Goal: Task Accomplishment & Management: Manage account settings

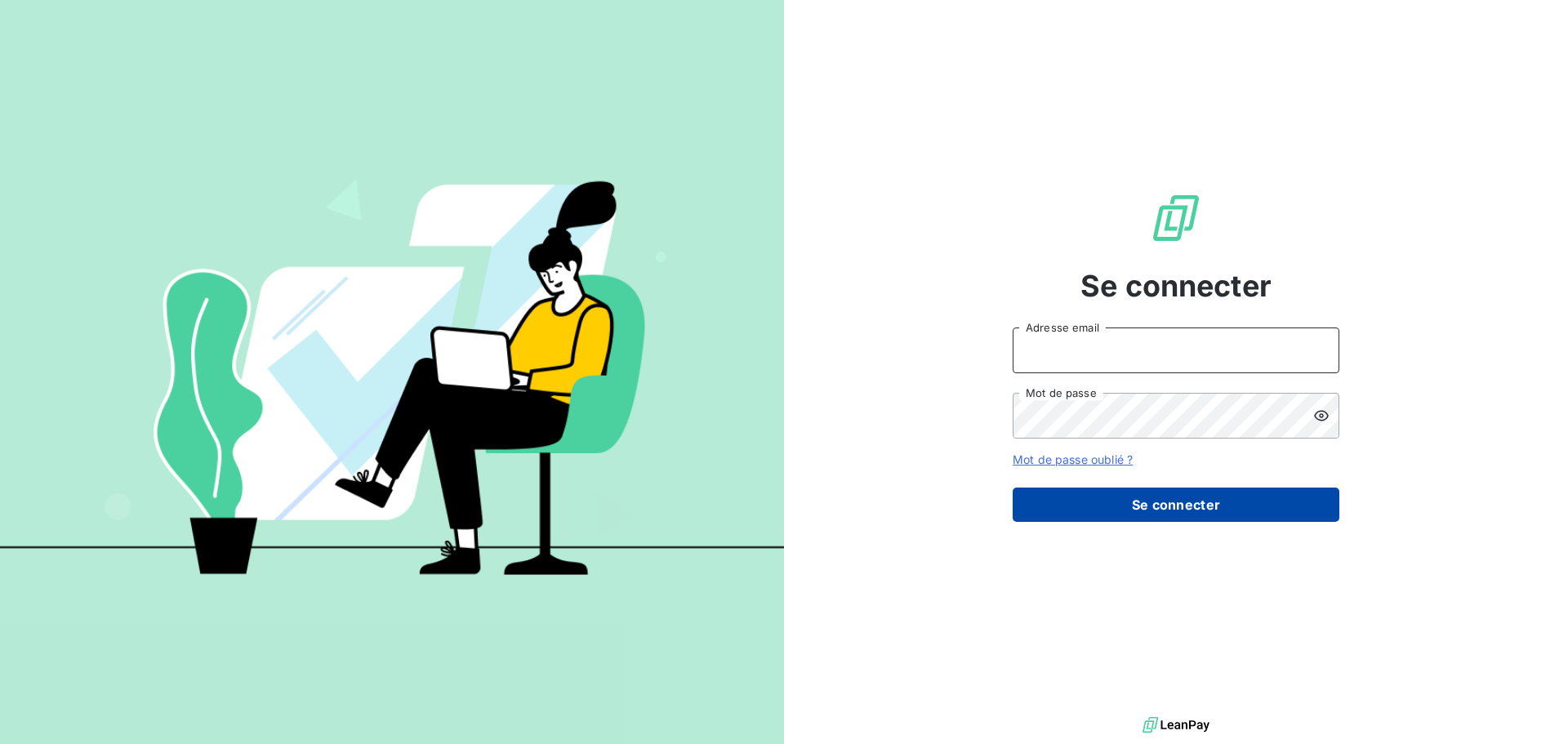
type input "cmanuel@eurevia.com"
click at [1186, 497] on button "Se connecter" at bounding box center [1176, 505] width 327 height 34
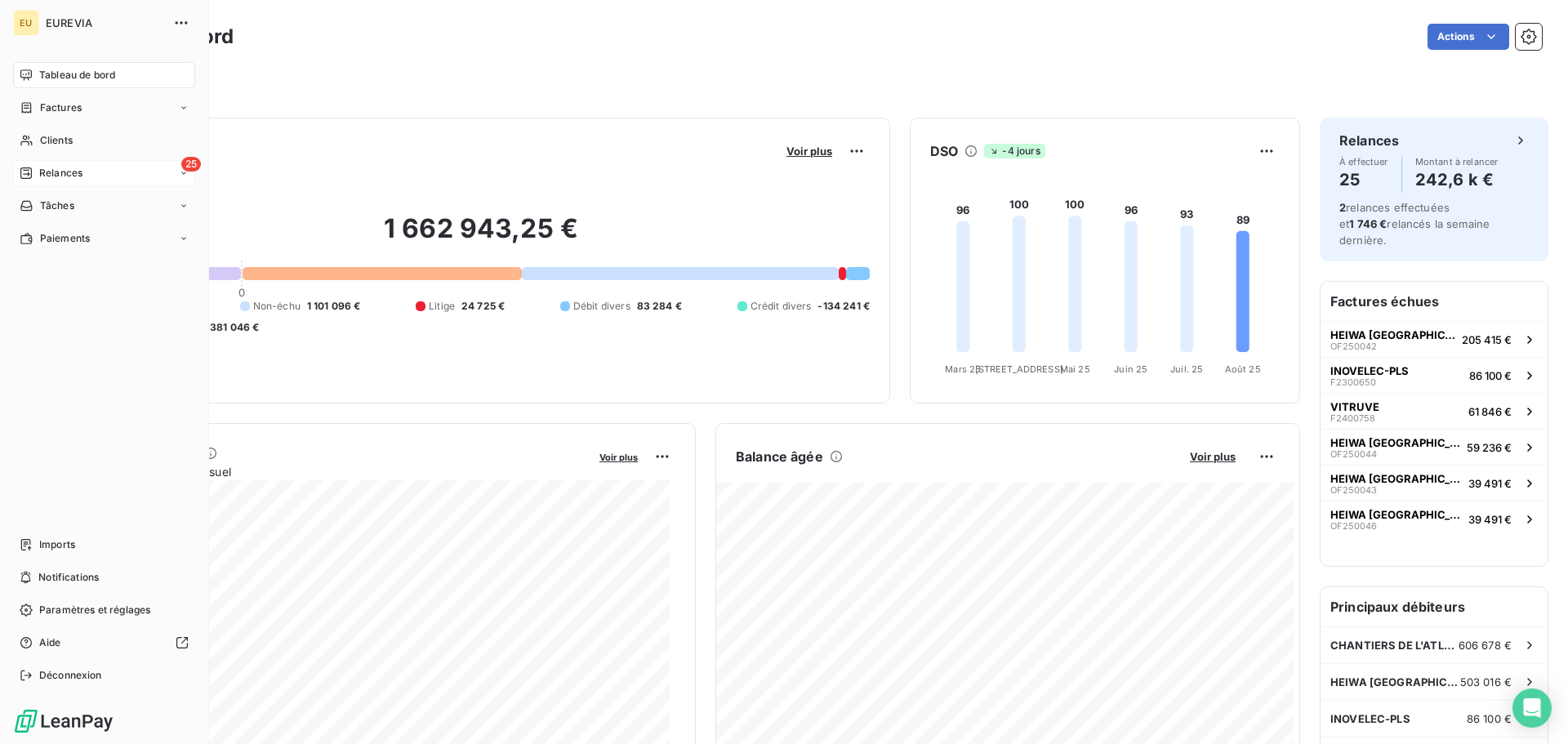
click at [28, 180] on div "25 Relances" at bounding box center [103, 173] width 182 height 27
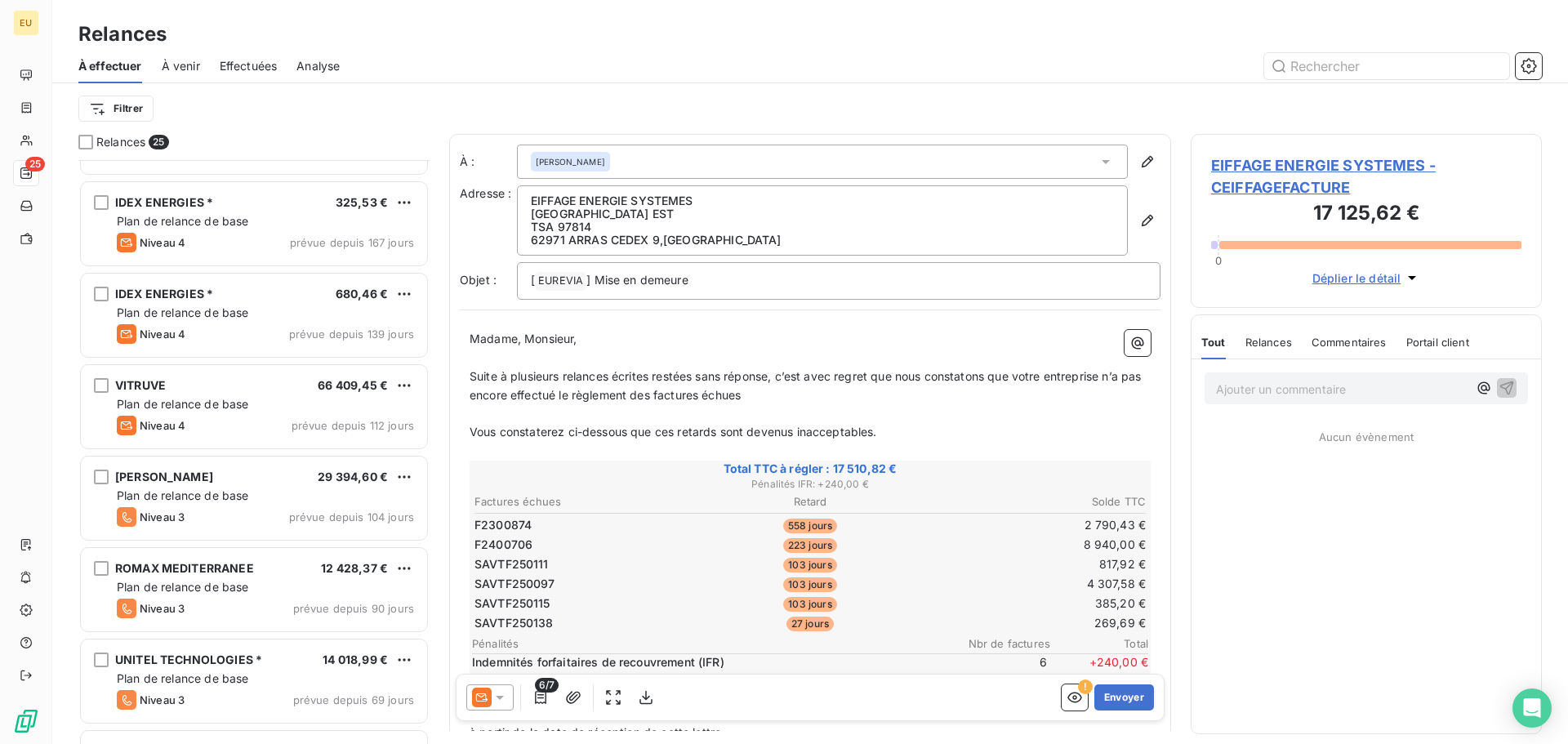
scroll to position [152, 0]
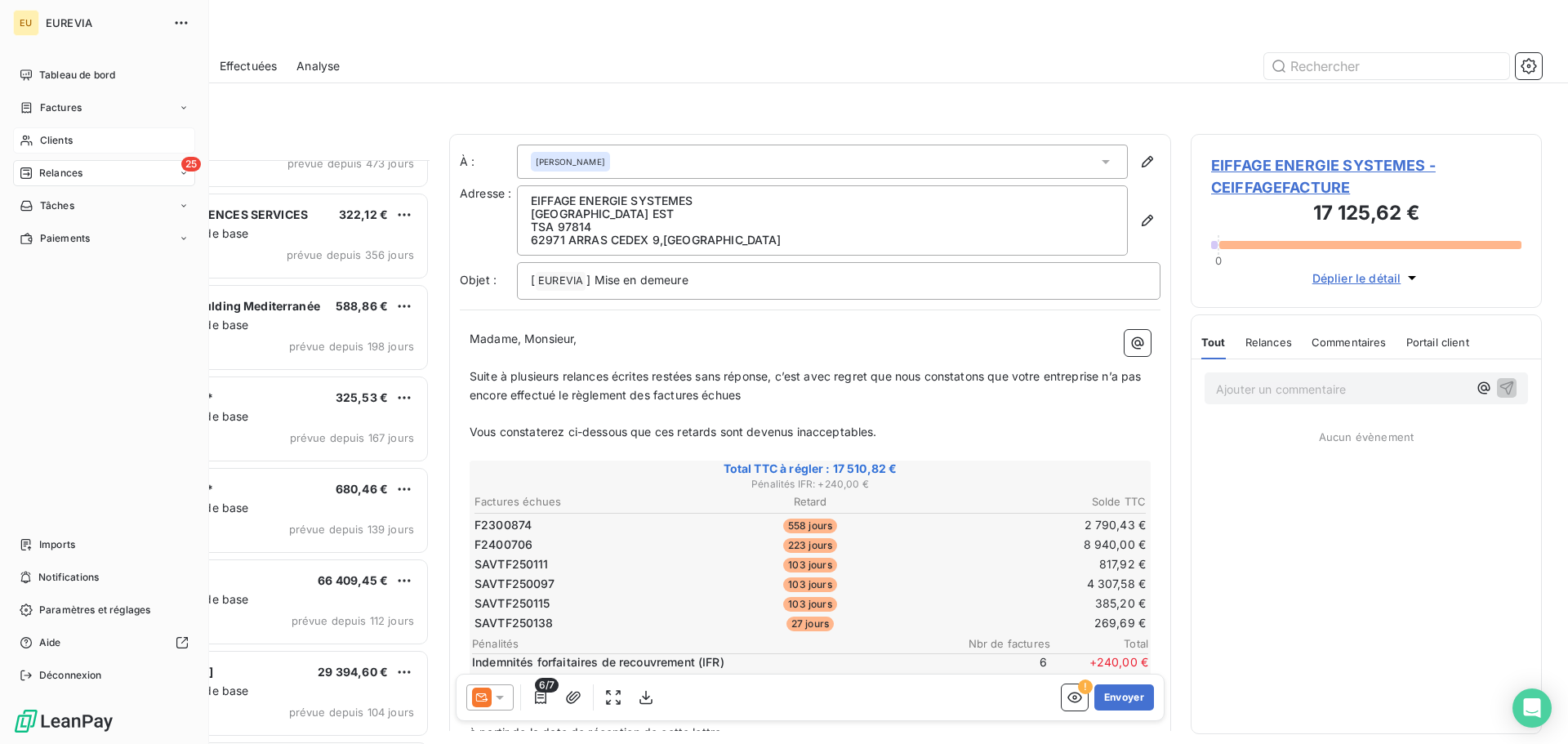
click at [58, 143] on span "Clients" at bounding box center [56, 140] width 32 height 15
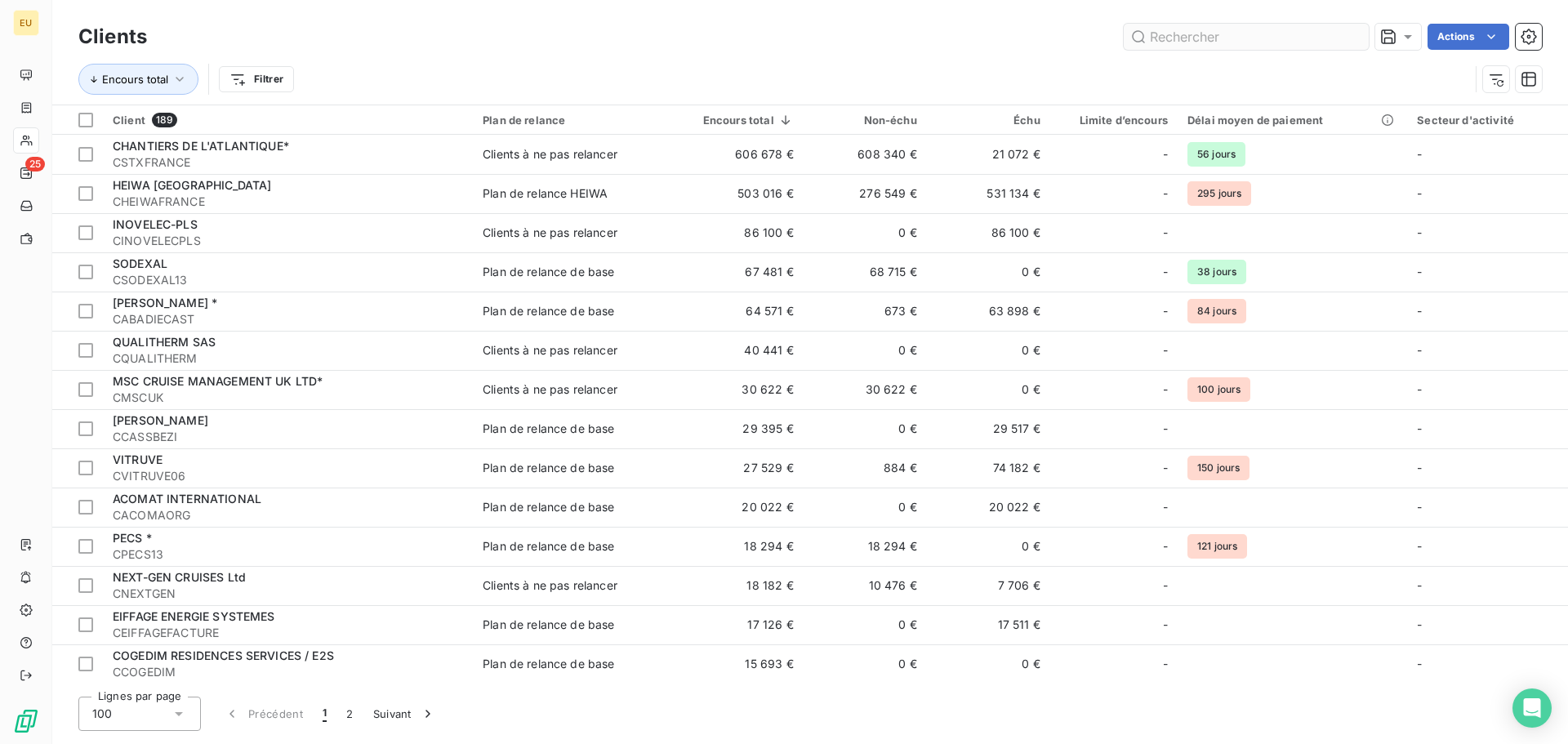
click at [1151, 33] on input "text" at bounding box center [1247, 37] width 245 height 27
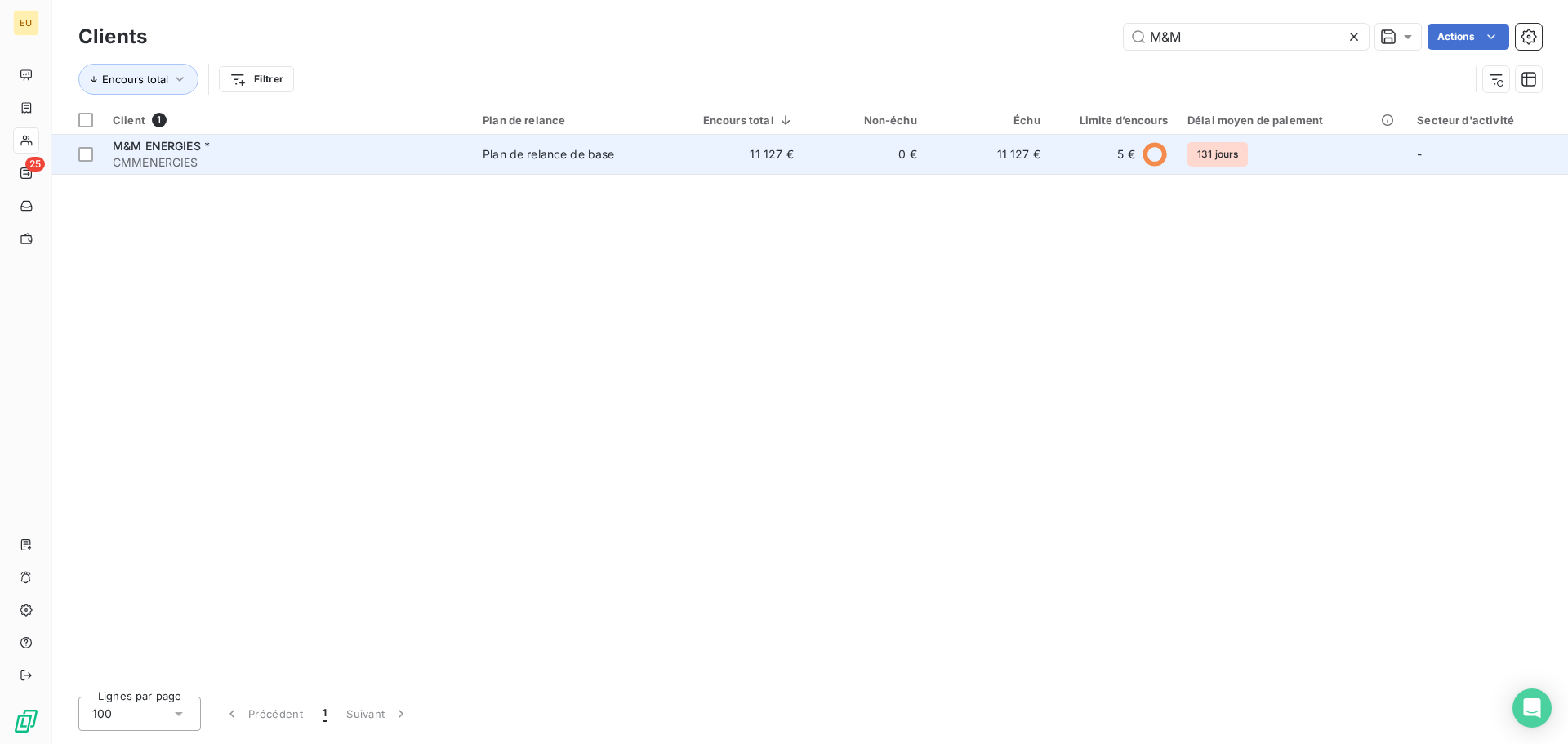
type input "M&M"
click at [127, 156] on span "CMMENERGIES" at bounding box center [288, 162] width 351 height 16
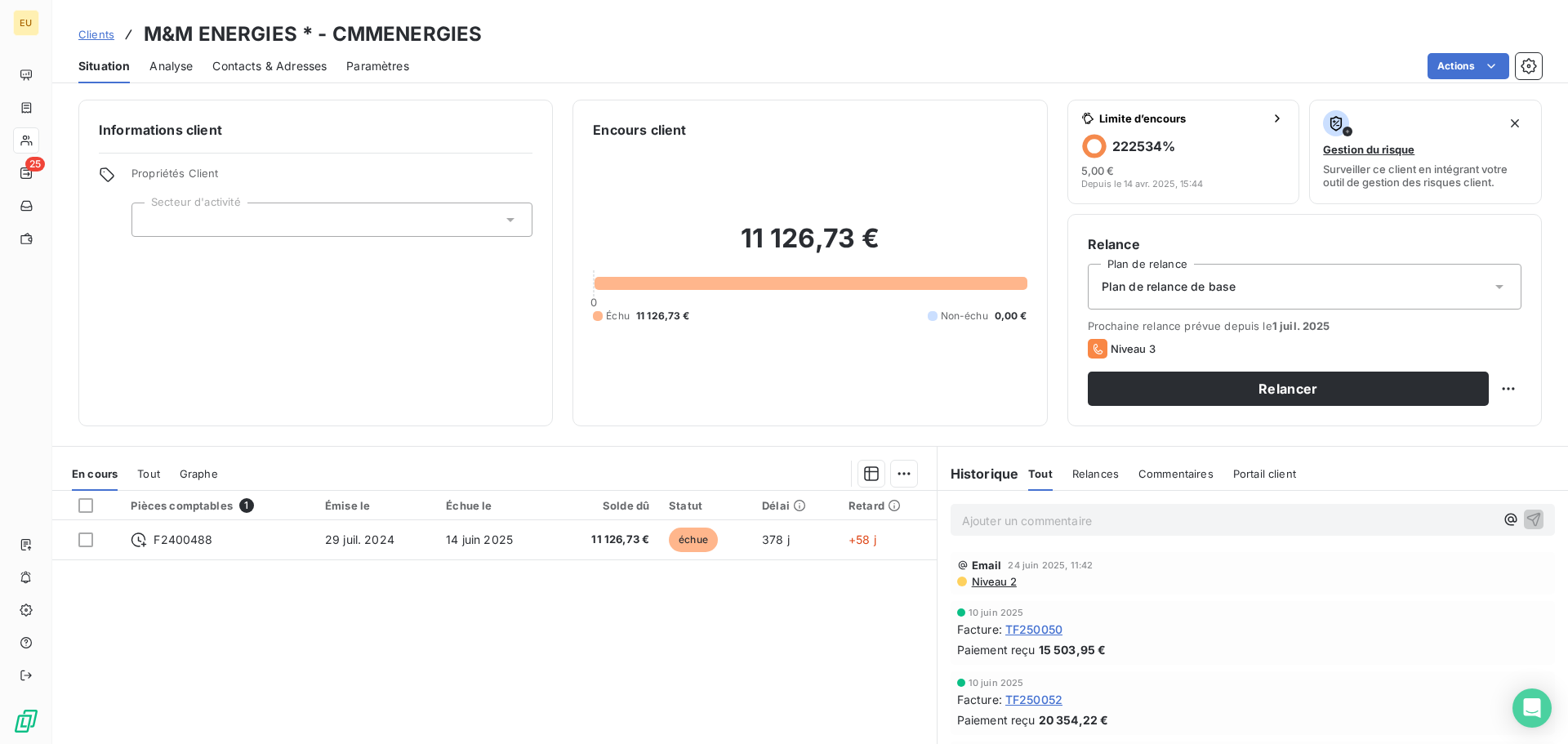
click at [1495, 287] on icon at bounding box center [1500, 286] width 9 height 4
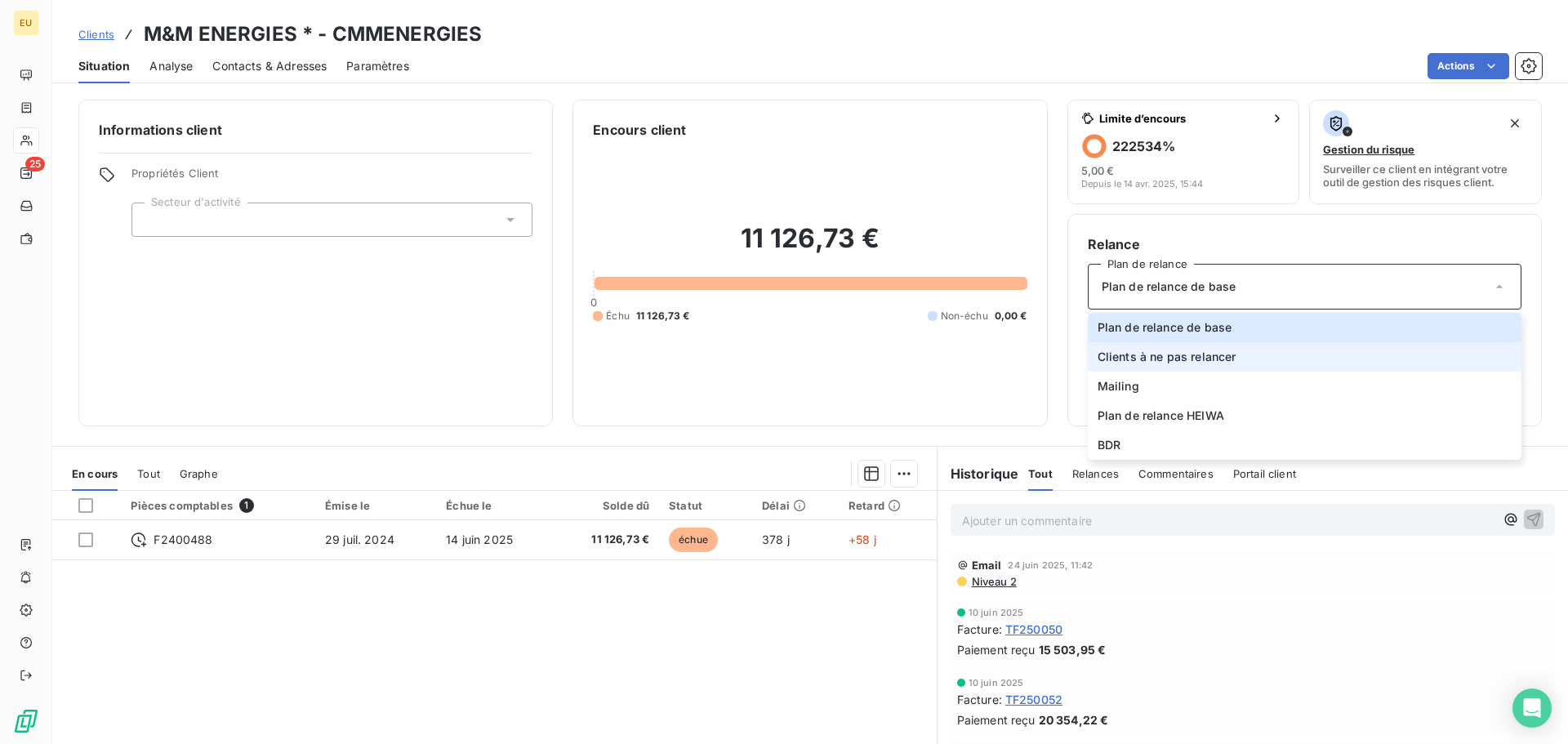
click at [1167, 358] on span "Clients à ne pas relancer" at bounding box center [1167, 357] width 139 height 16
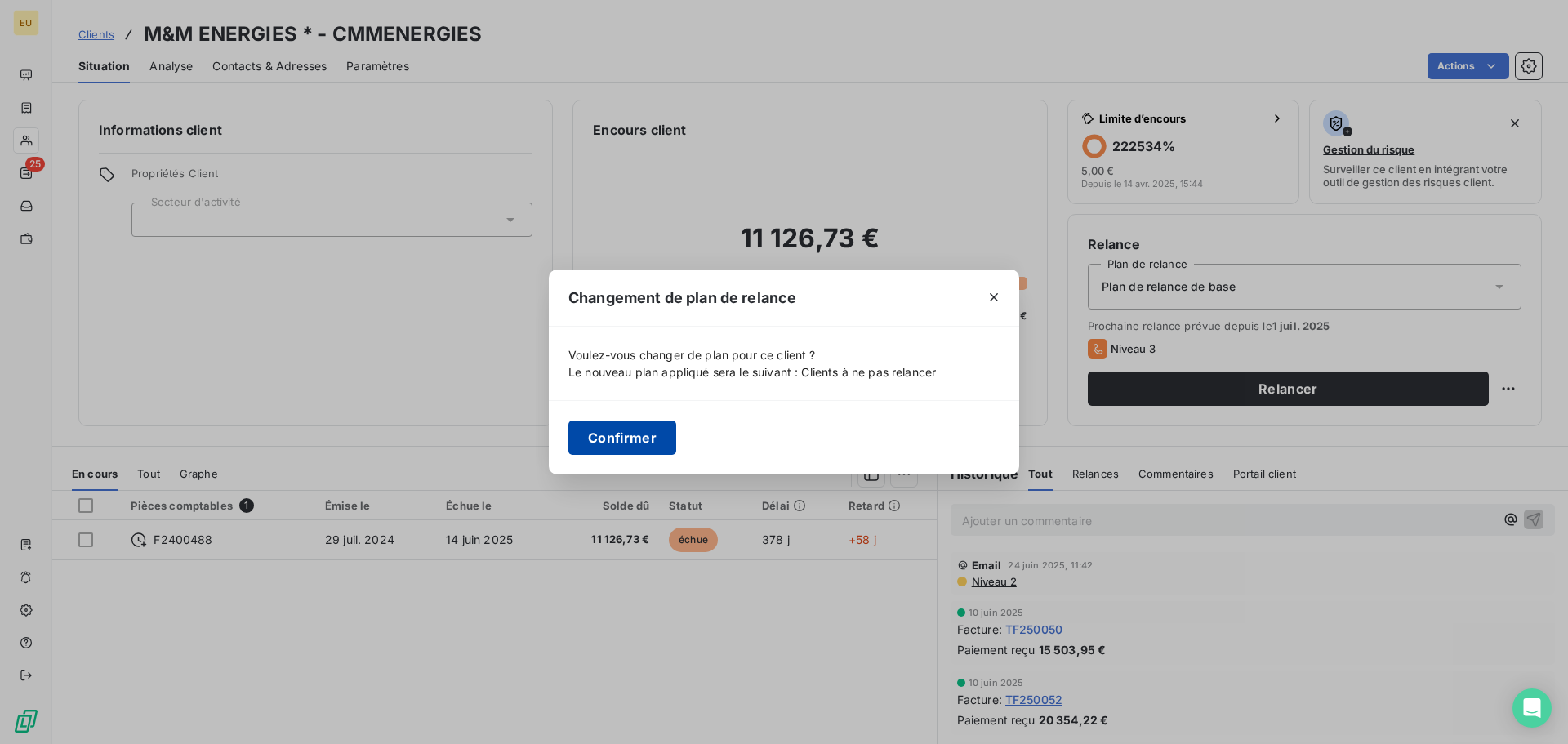
click at [624, 440] on button "Confirmer" at bounding box center [622, 438] width 108 height 34
